Goal: Transaction & Acquisition: Purchase product/service

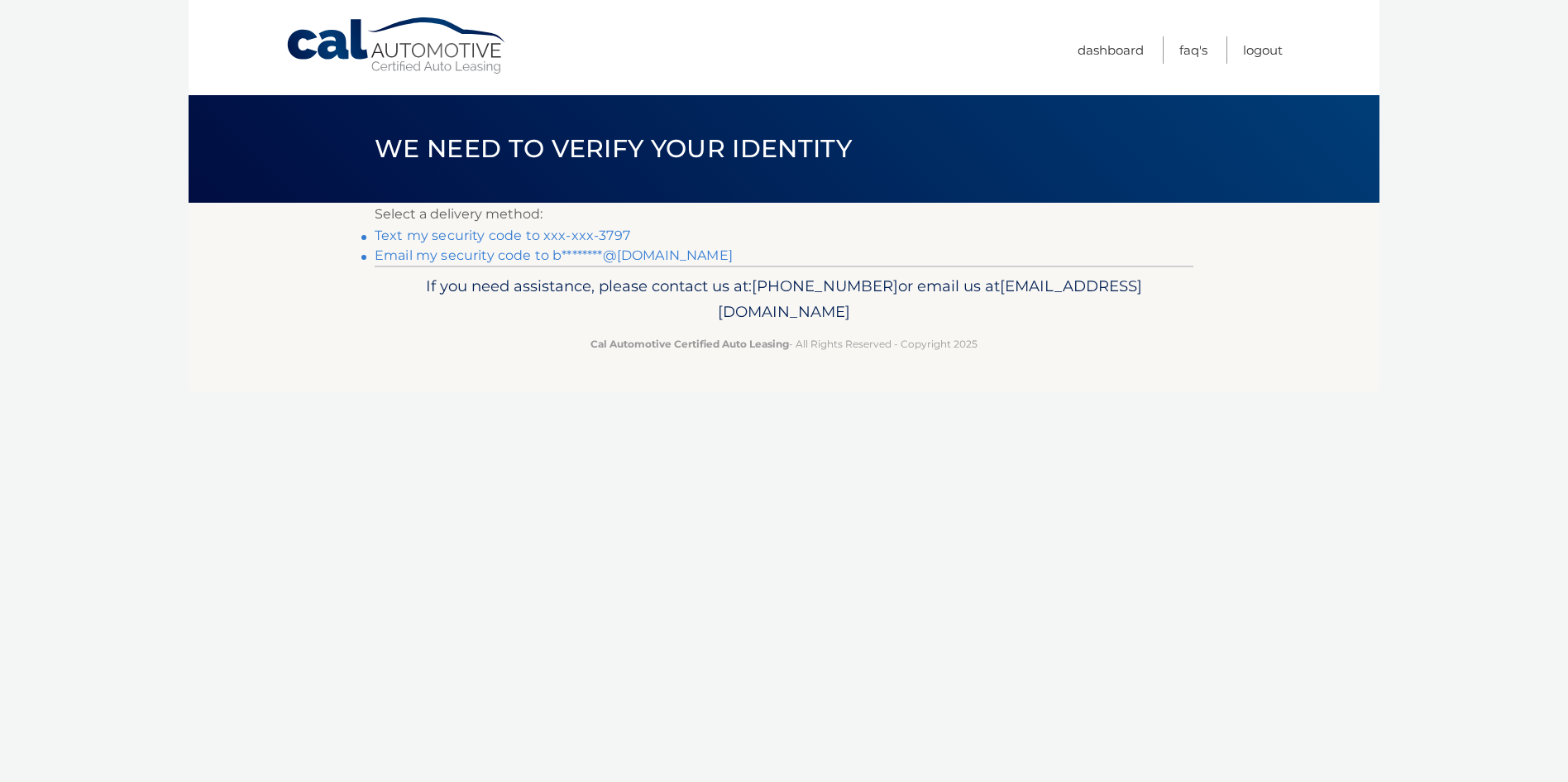
click at [560, 243] on link "Text my security code to xxx-xxx-3797" at bounding box center [502, 235] width 255 height 16
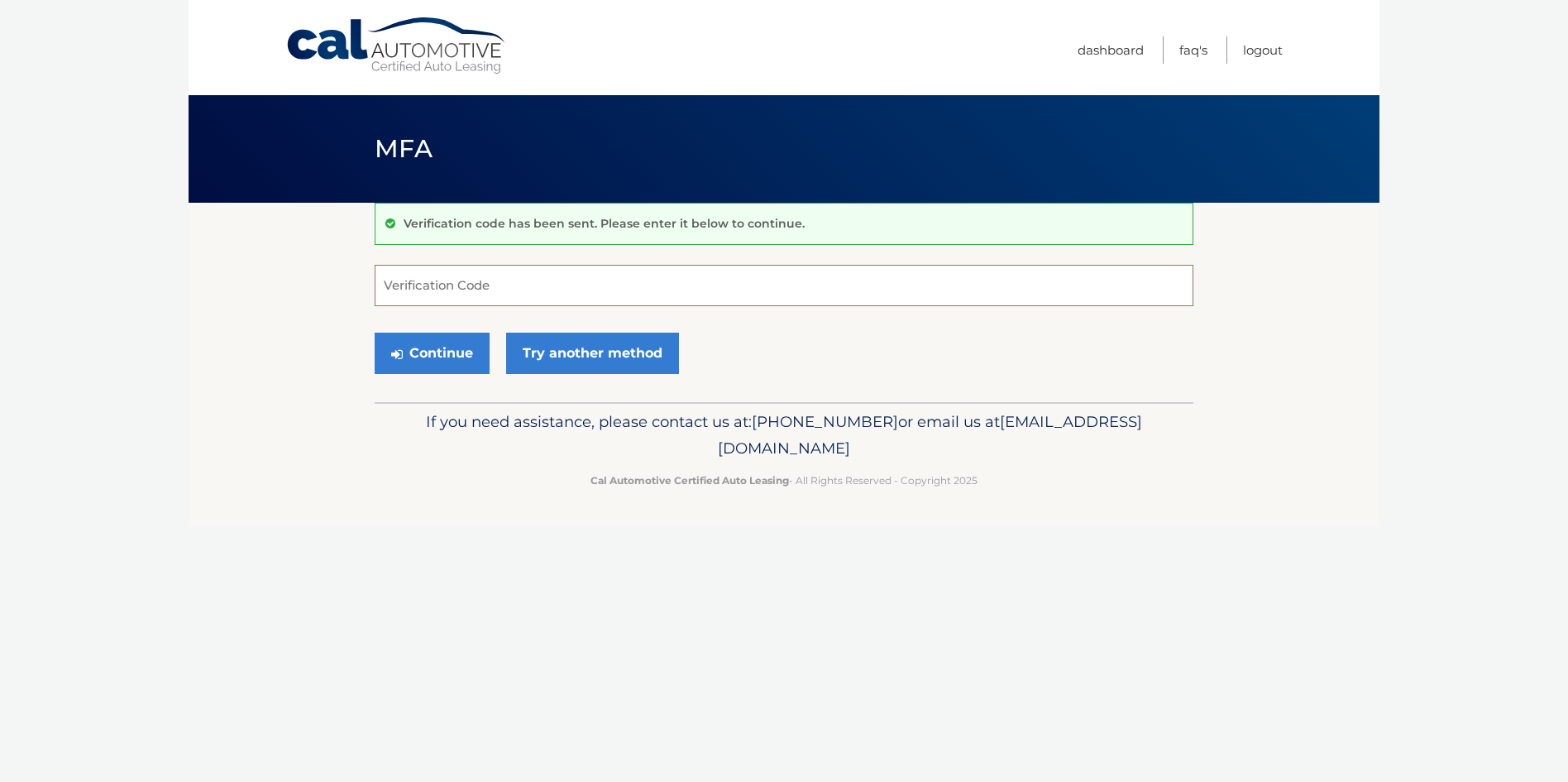
click at [551, 290] on input "Verification Code" at bounding box center [784, 285] width 819 height 42
type input "658217"
click at [439, 367] on button "Continue" at bounding box center [432, 353] width 115 height 42
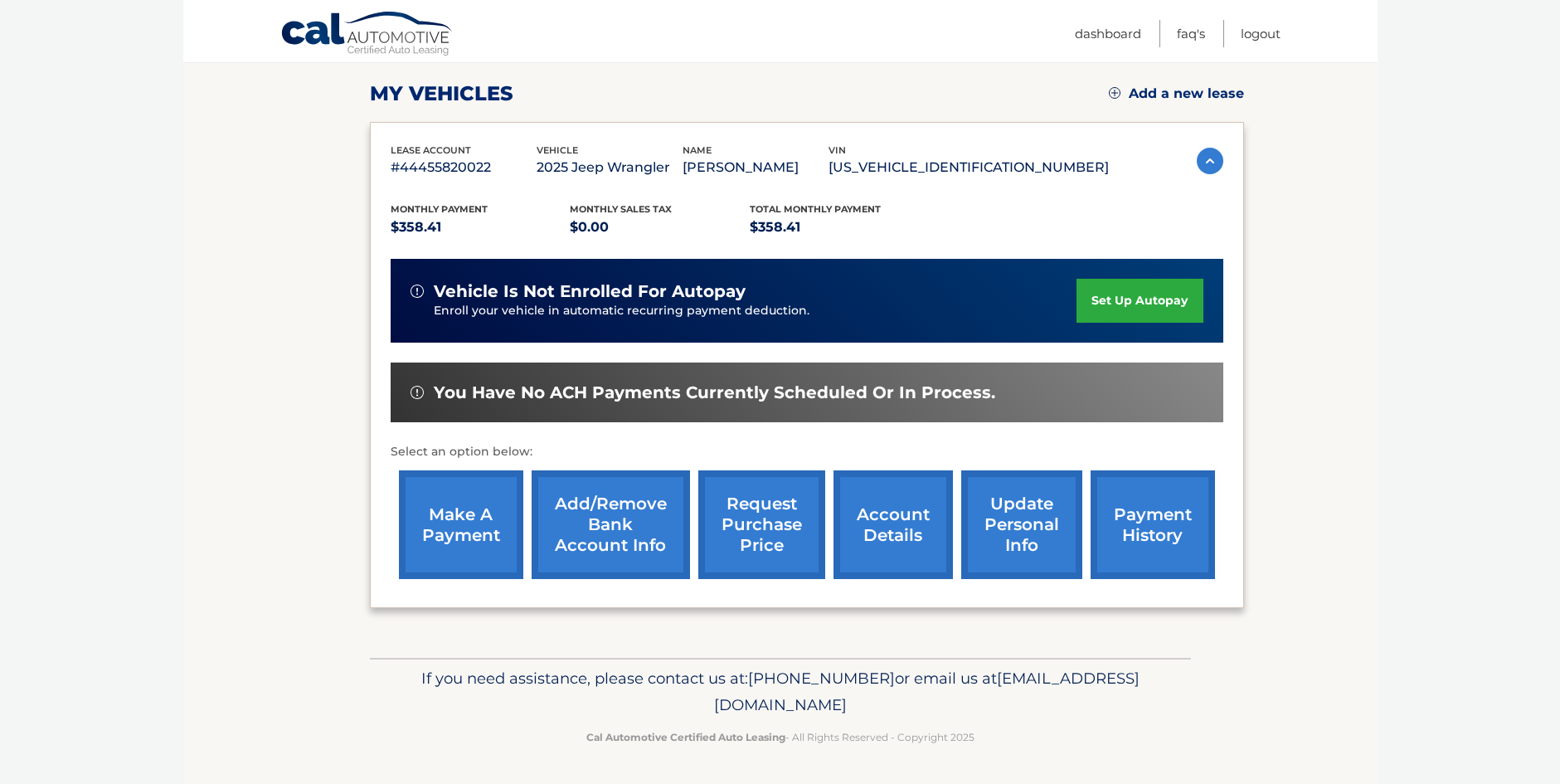
scroll to position [225, 0]
click at [453, 522] on link "make a payment" at bounding box center [461, 524] width 124 height 108
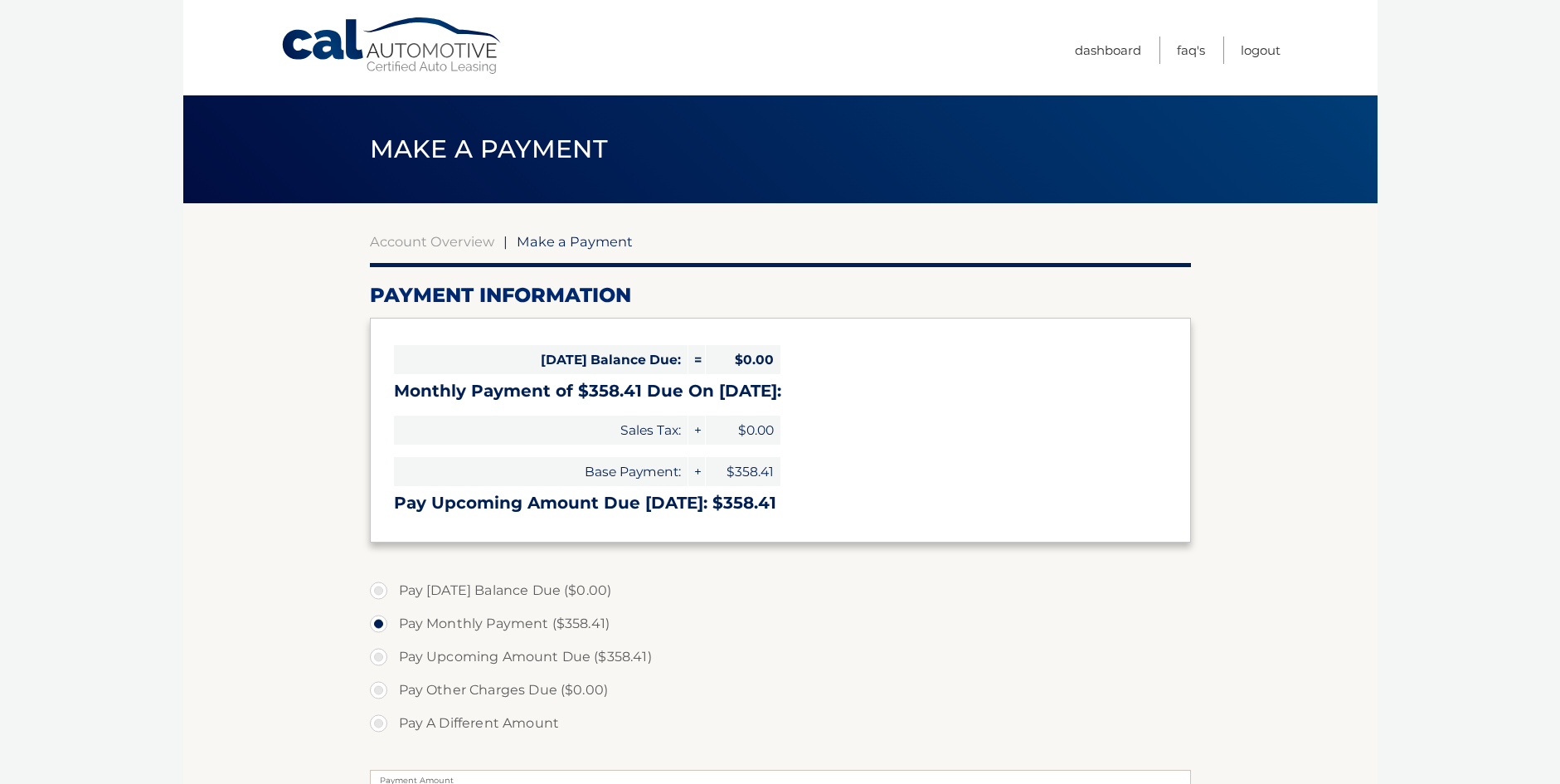
select select "NDVjMGNmMTEtMjM4Zi00NDczLWE3YzktNTdlN2QyYzQxNGQy"
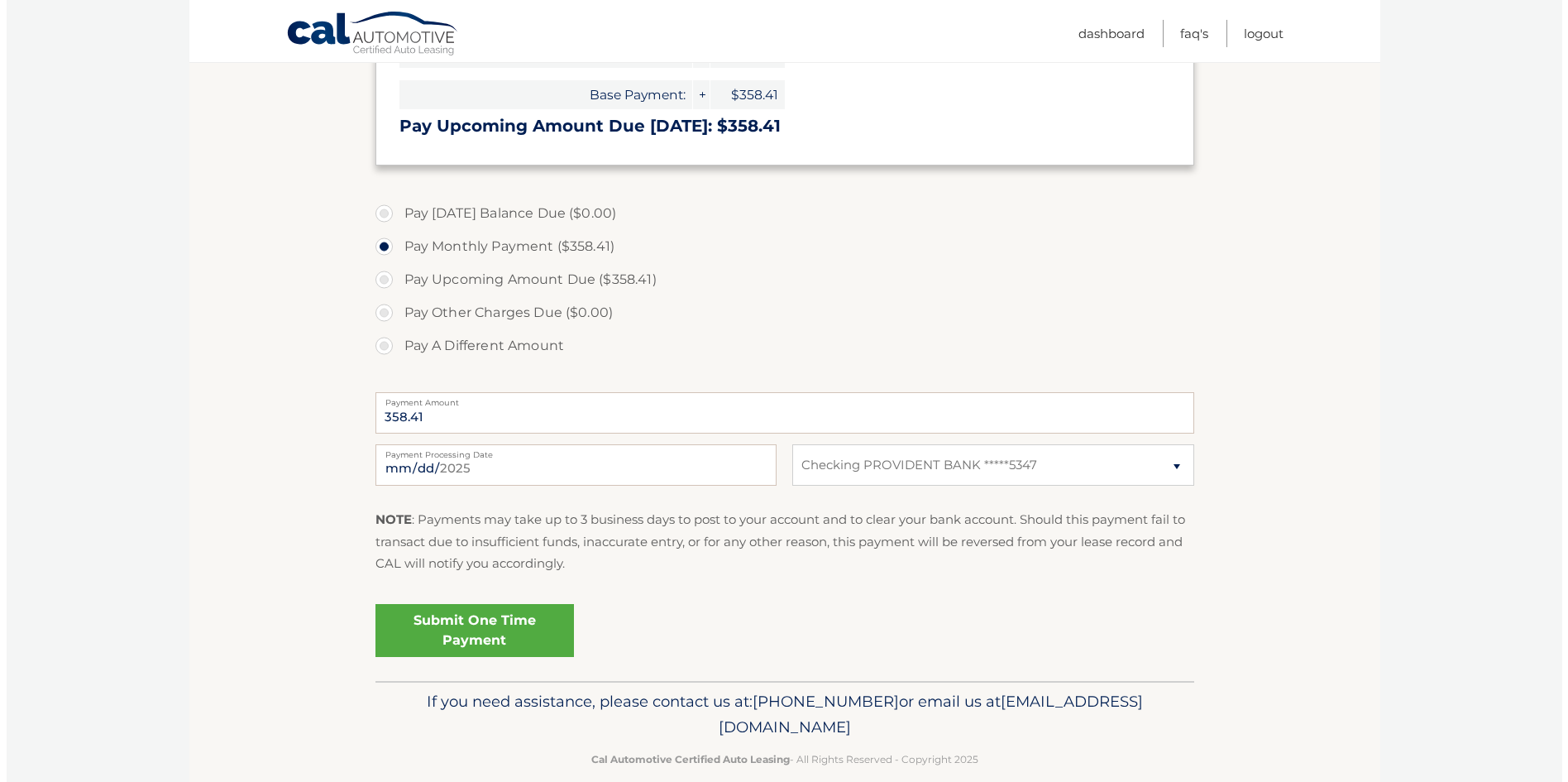
scroll to position [413, 0]
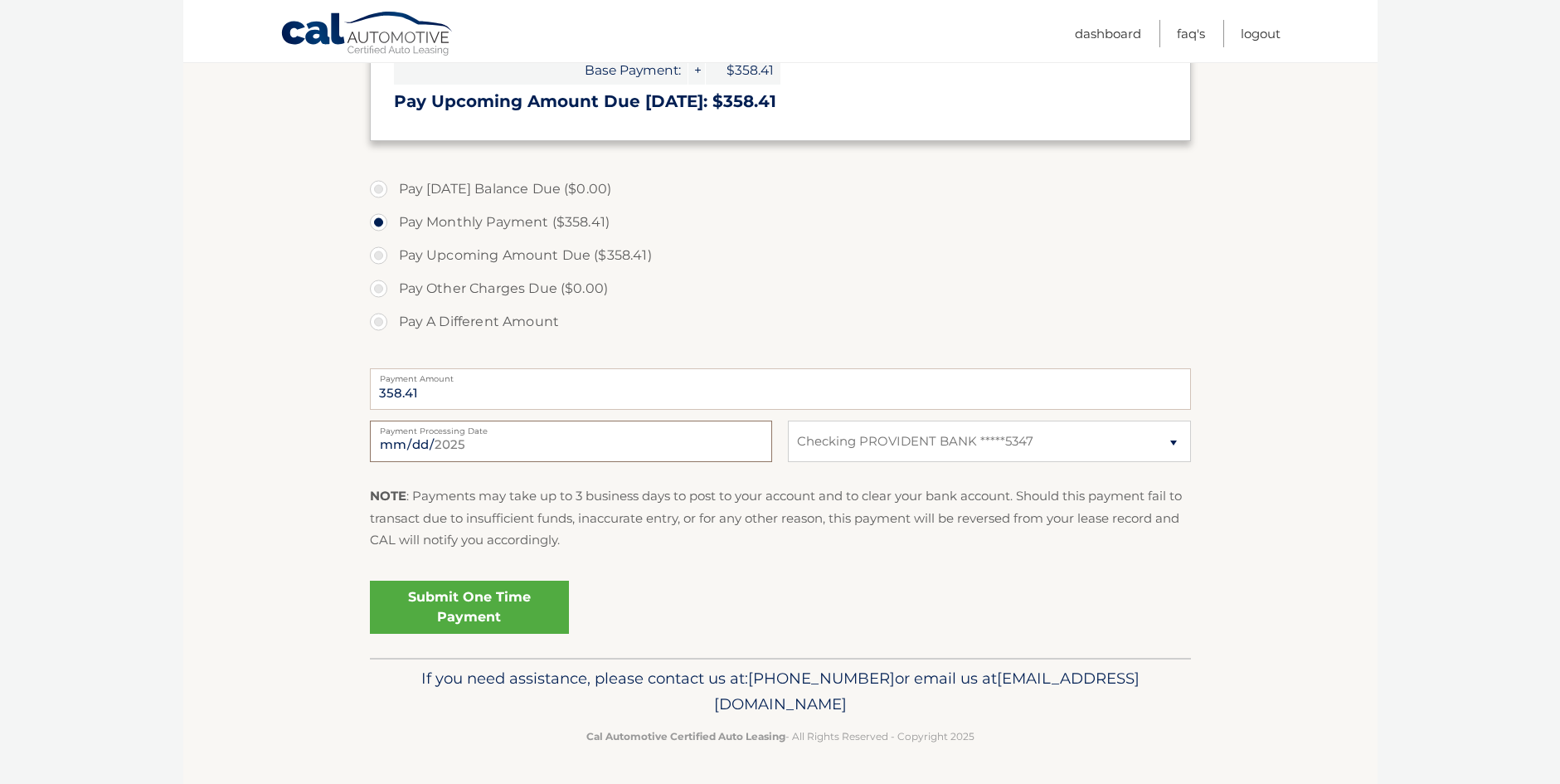
click at [457, 462] on input "2025-09-11" at bounding box center [571, 441] width 402 height 42
type input "2025-09-24"
click at [494, 634] on link "Submit One Time Payment" at bounding box center [469, 606] width 199 height 53
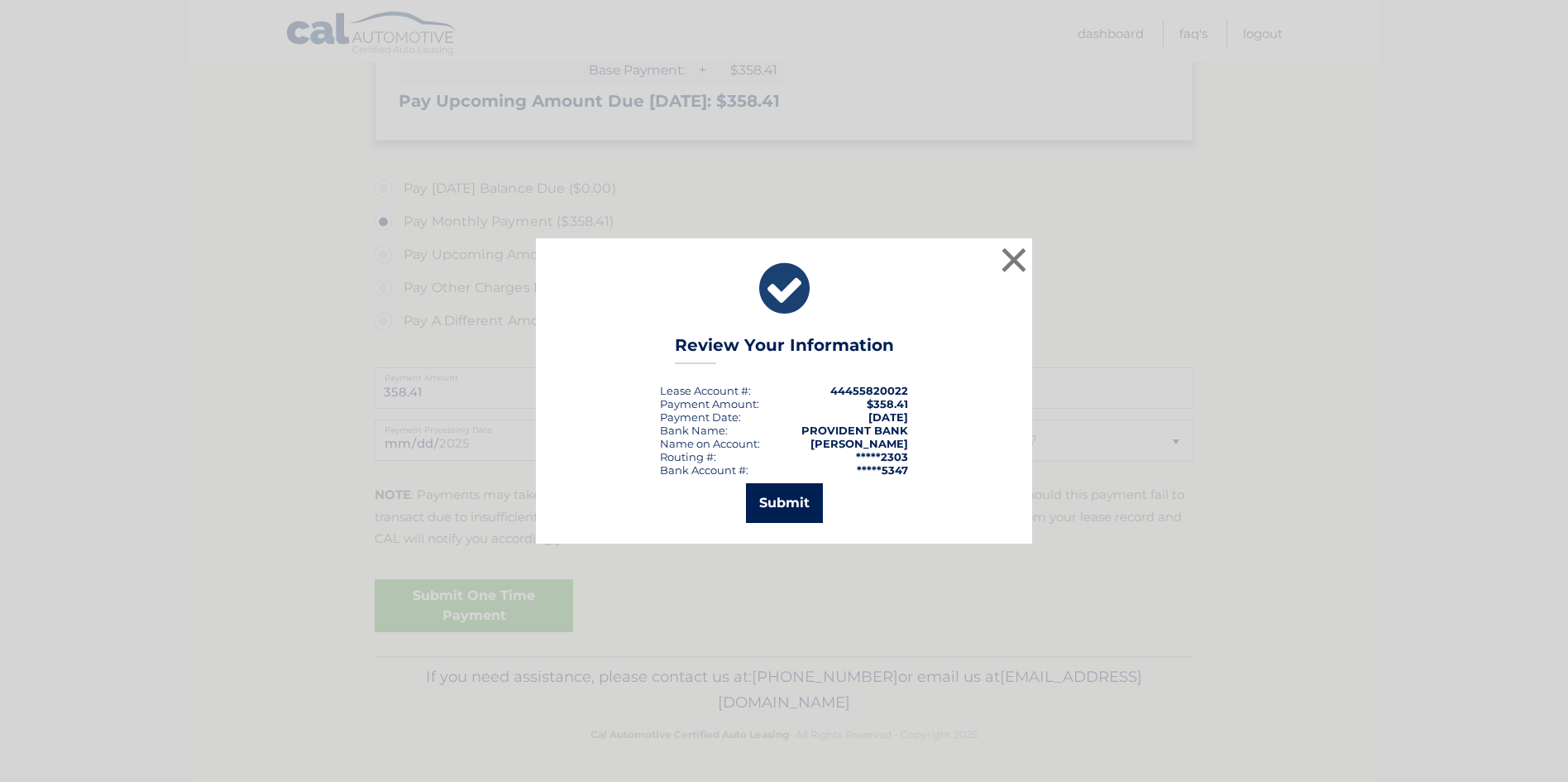
click at [781, 509] on button "Submit" at bounding box center [784, 503] width 77 height 40
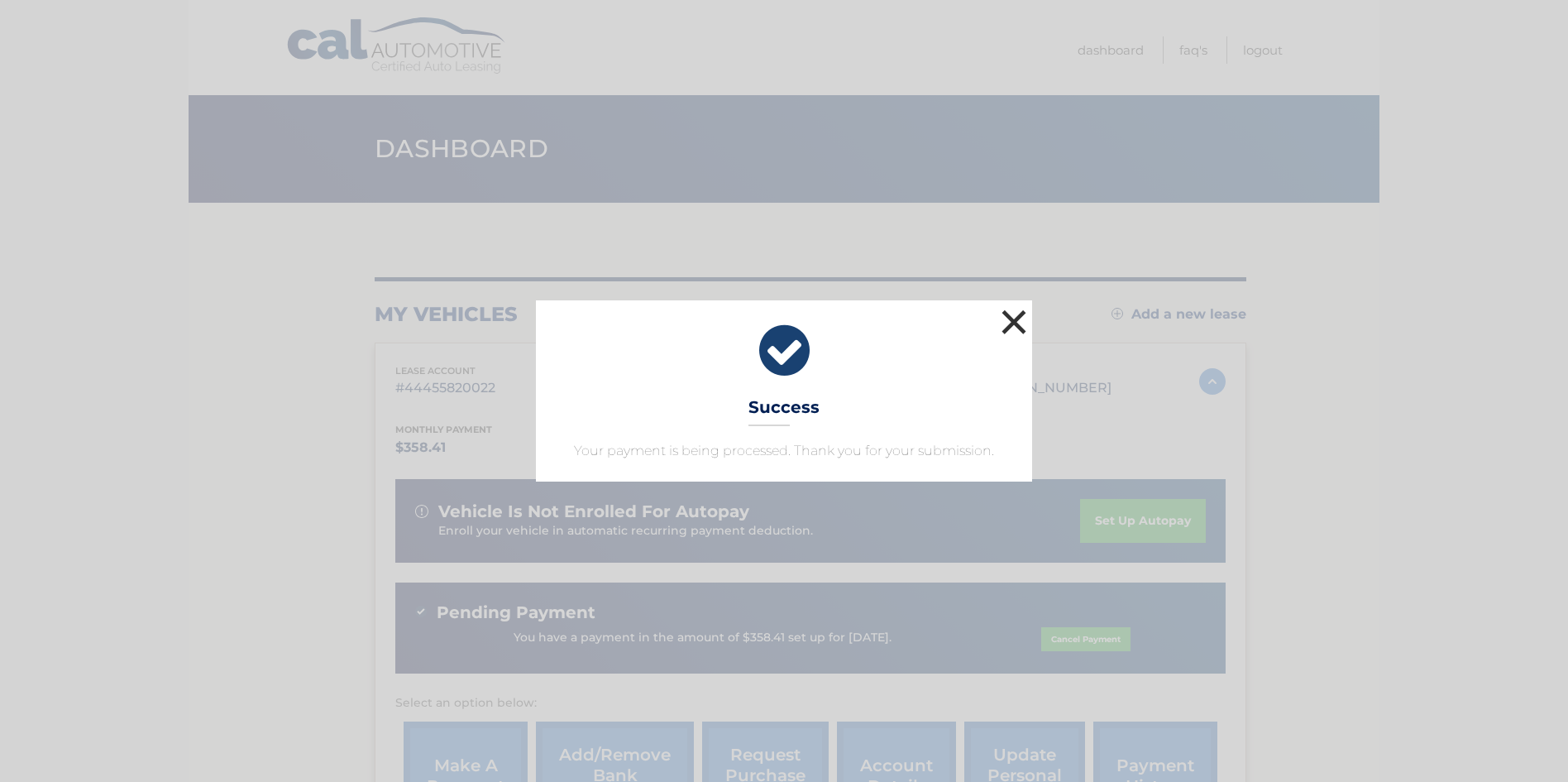
click at [1009, 305] on button "×" at bounding box center [1014, 322] width 33 height 33
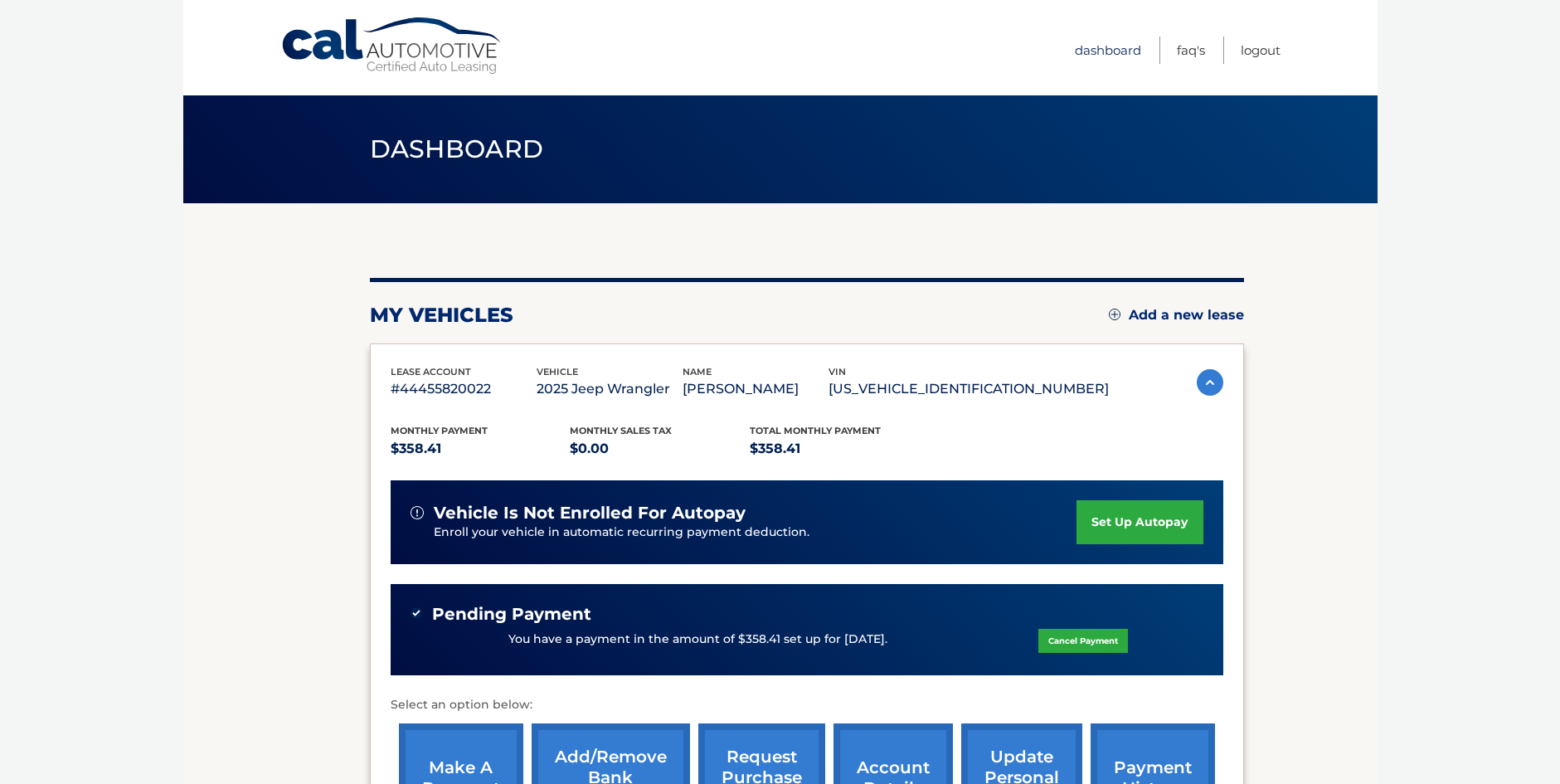
click at [1079, 51] on link "Dashboard" at bounding box center [1109, 50] width 67 height 28
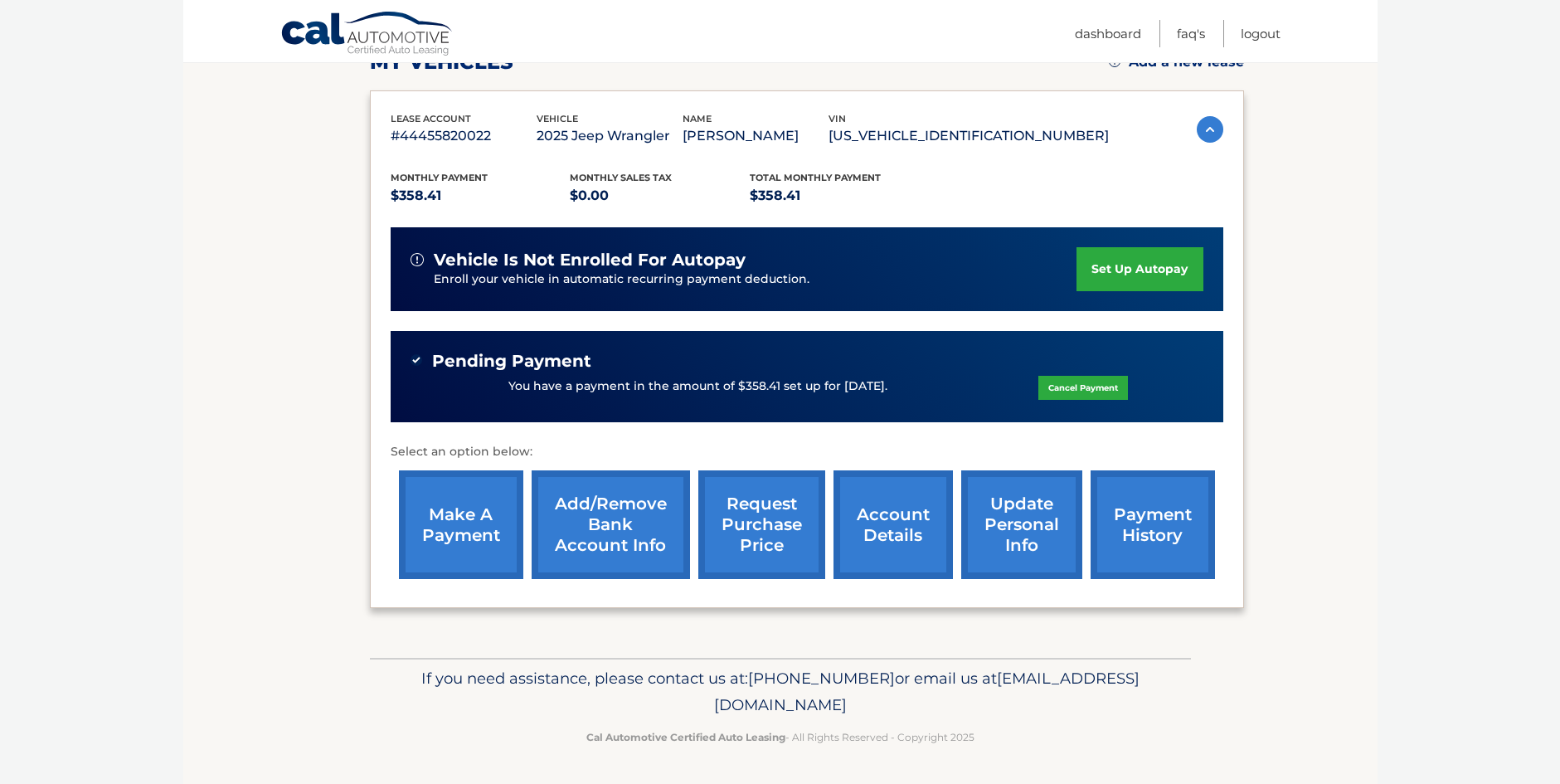
scroll to position [260, 0]
click at [910, 521] on link "account details" at bounding box center [893, 524] width 120 height 108
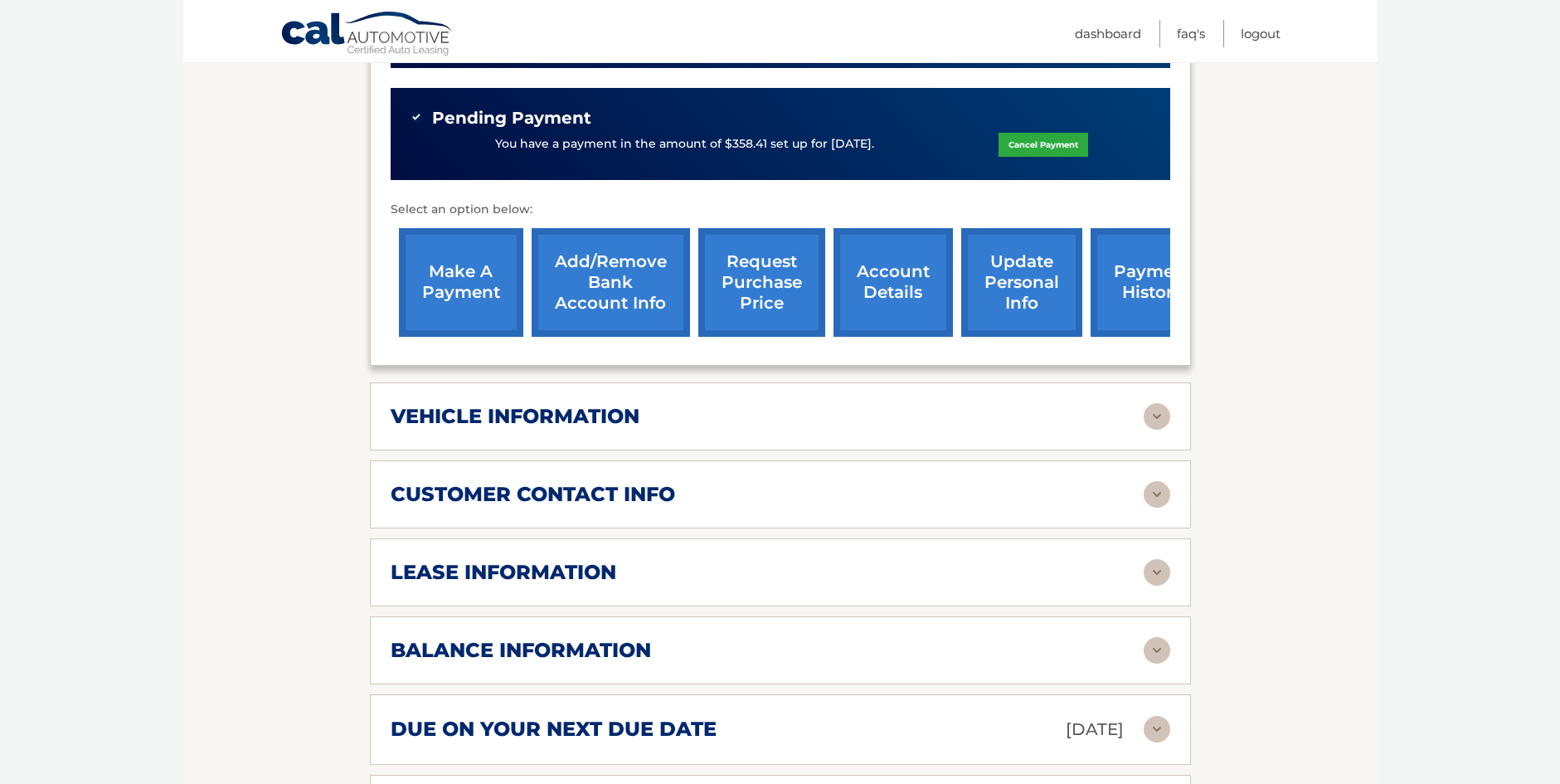
scroll to position [498, 0]
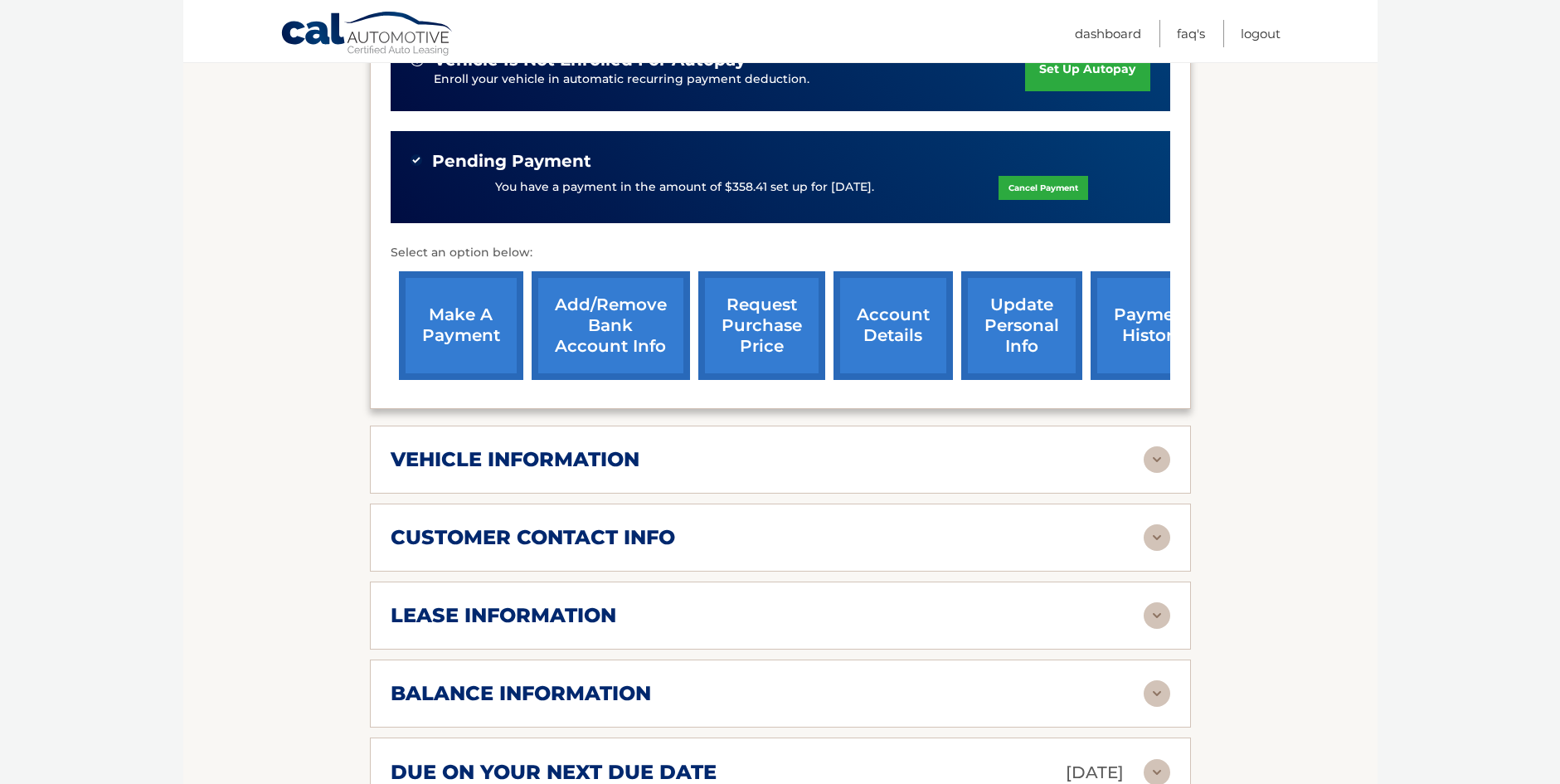
click at [1129, 309] on link "payment history" at bounding box center [1153, 325] width 124 height 108
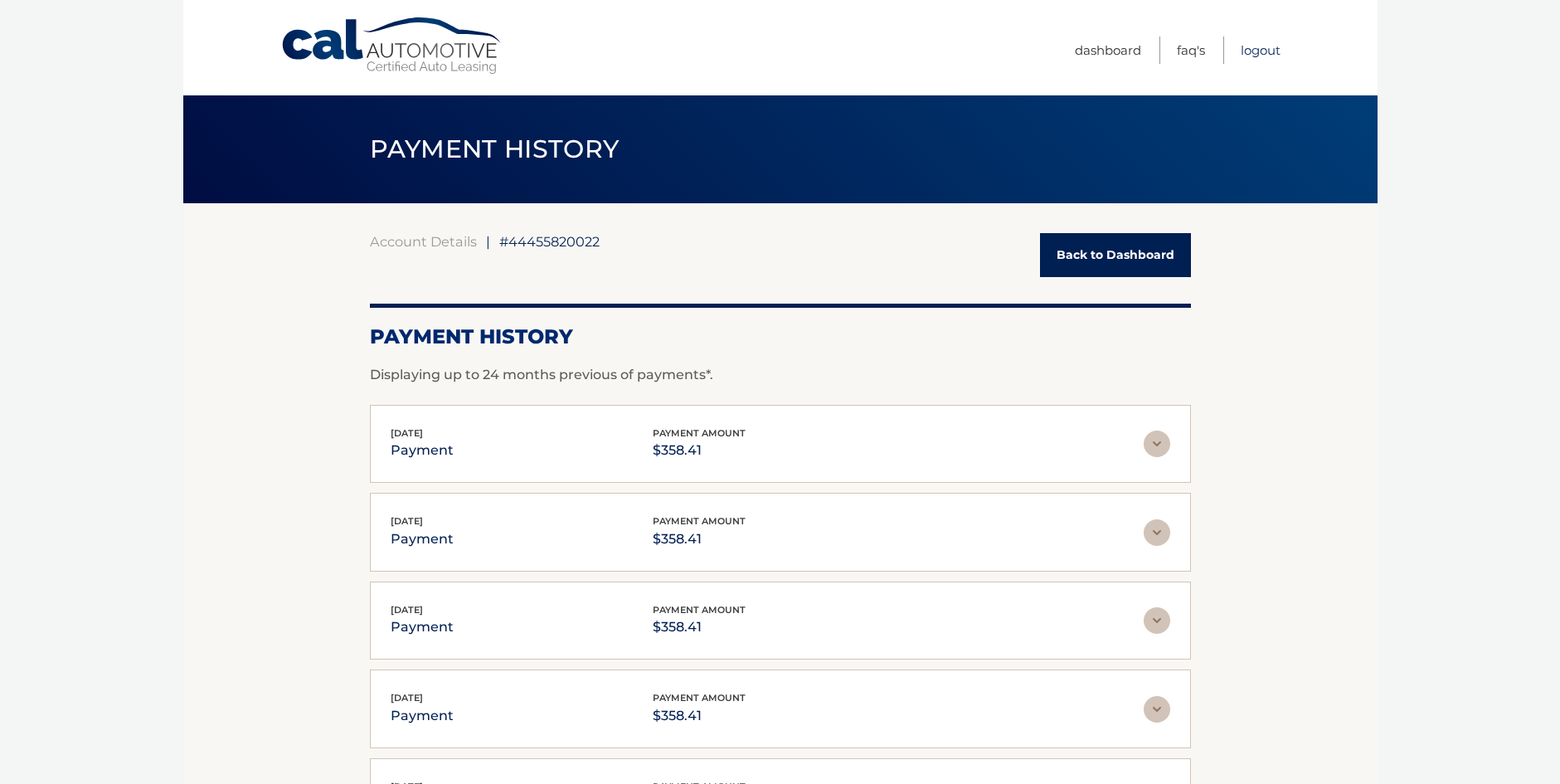
click at [1257, 53] on link "Logout" at bounding box center [1261, 50] width 40 height 28
